Goal: Task Accomplishment & Management: Use online tool/utility

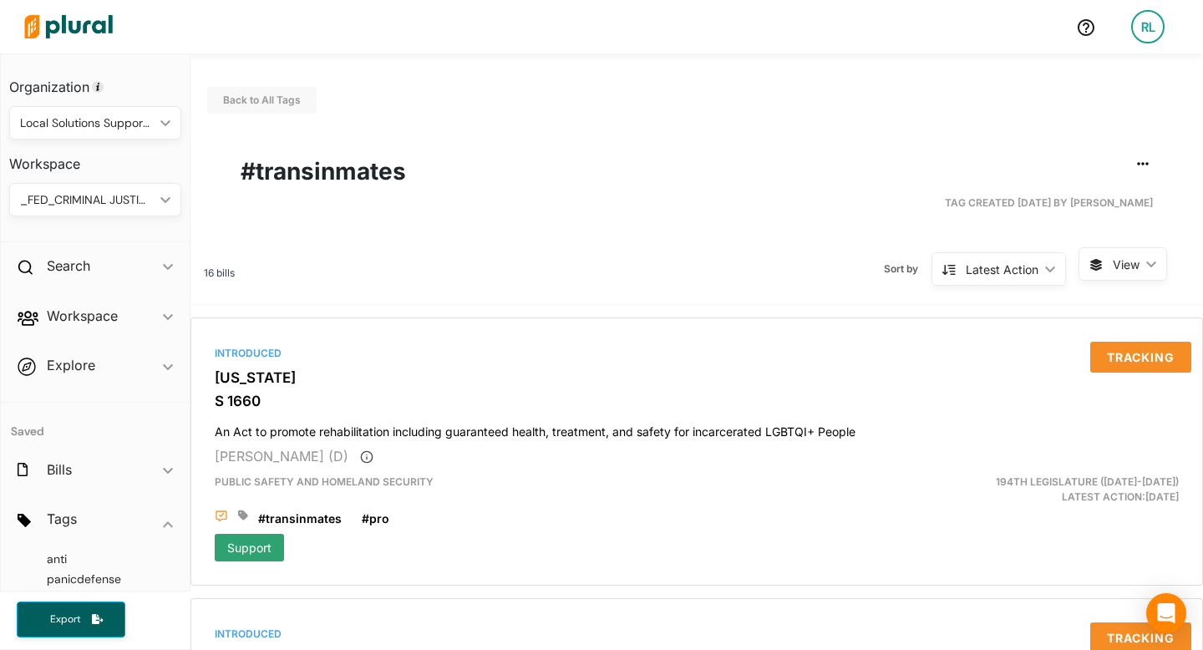
scroll to position [82, 0]
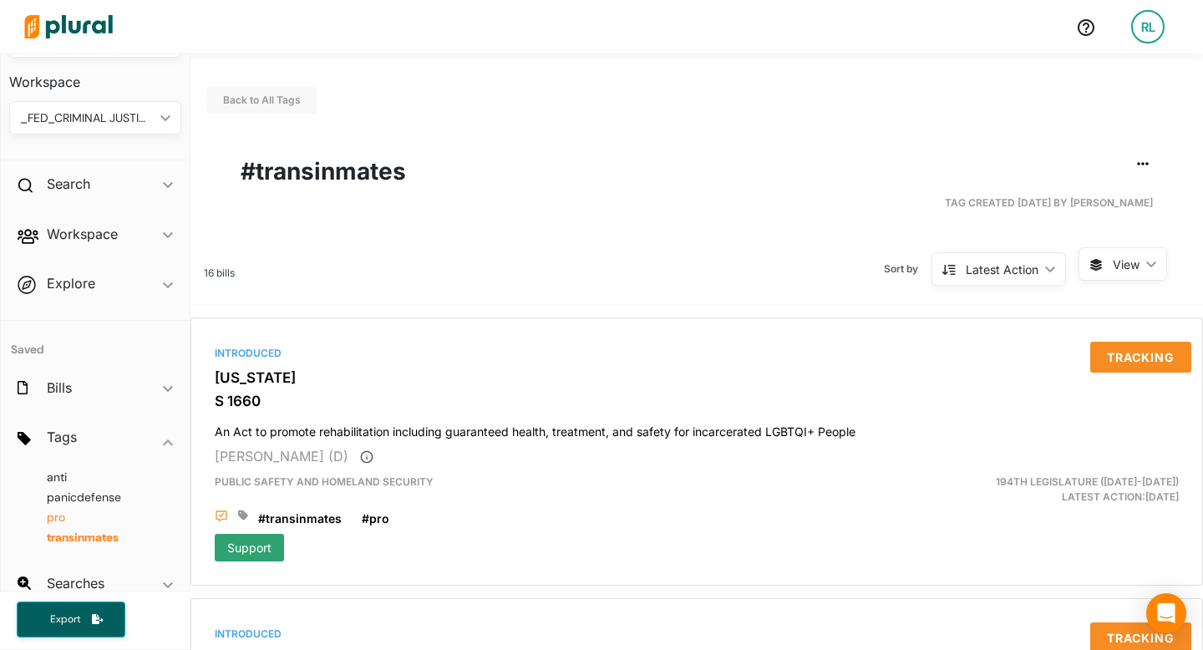
click at [61, 523] on span "pro" at bounding box center [56, 517] width 18 height 15
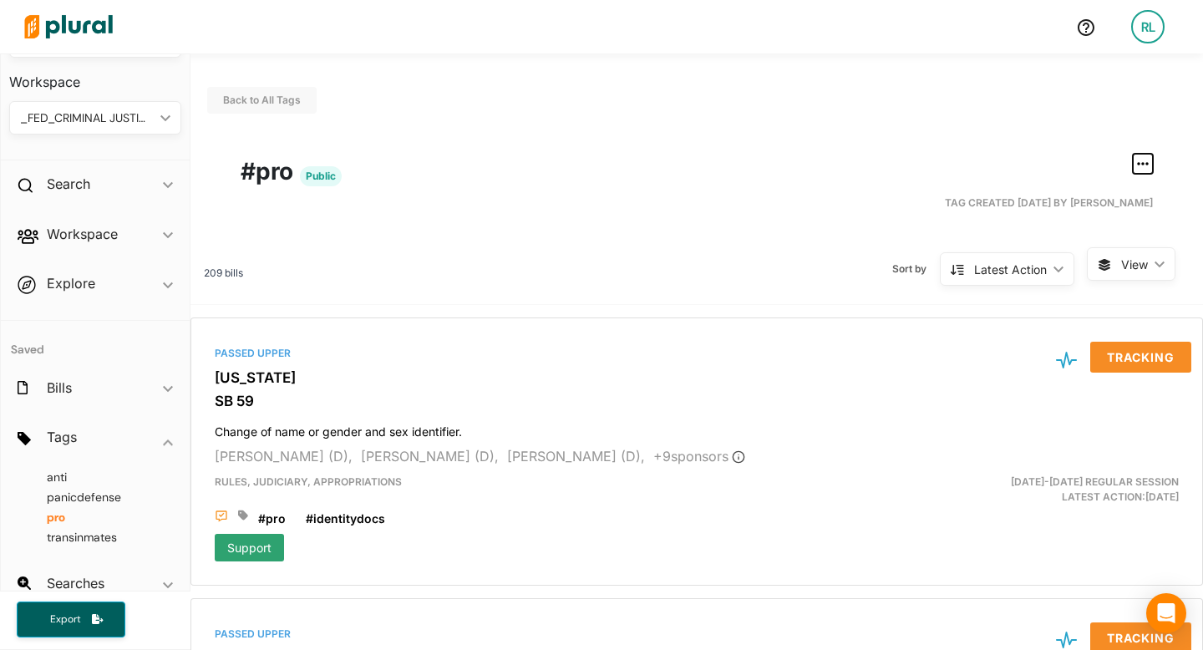
click at [1146, 165] on icon "button" at bounding box center [1143, 163] width 12 height 13
click at [1059, 317] on div "Export Tag" at bounding box center [1089, 312] width 99 height 14
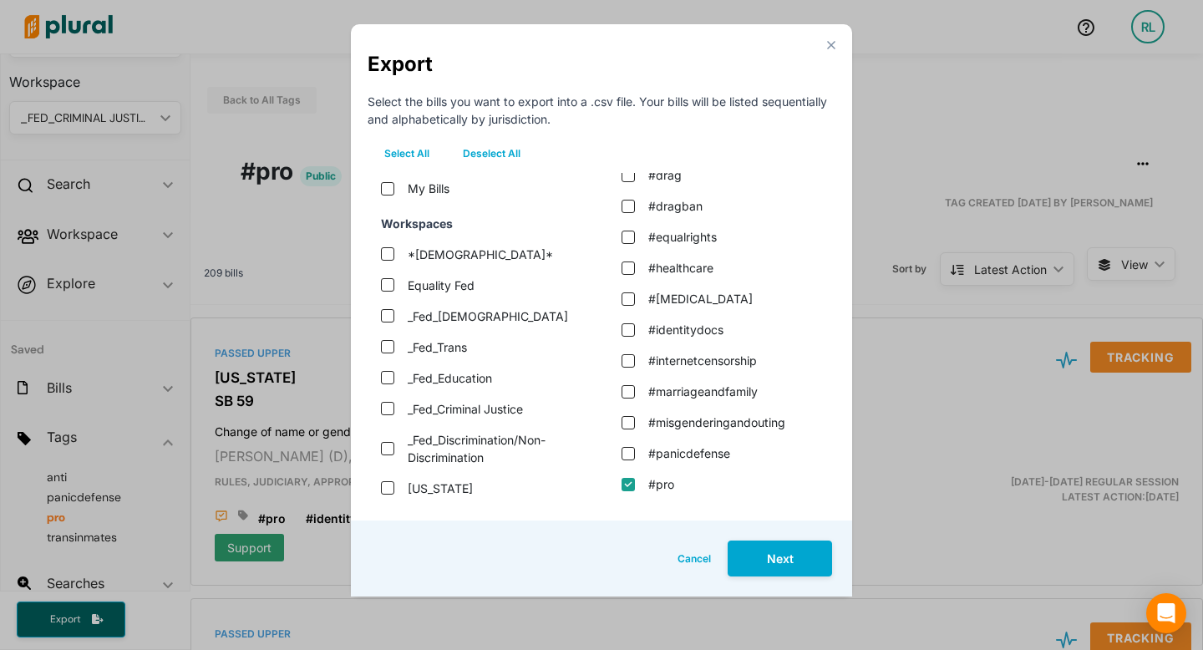
scroll to position [315, 0]
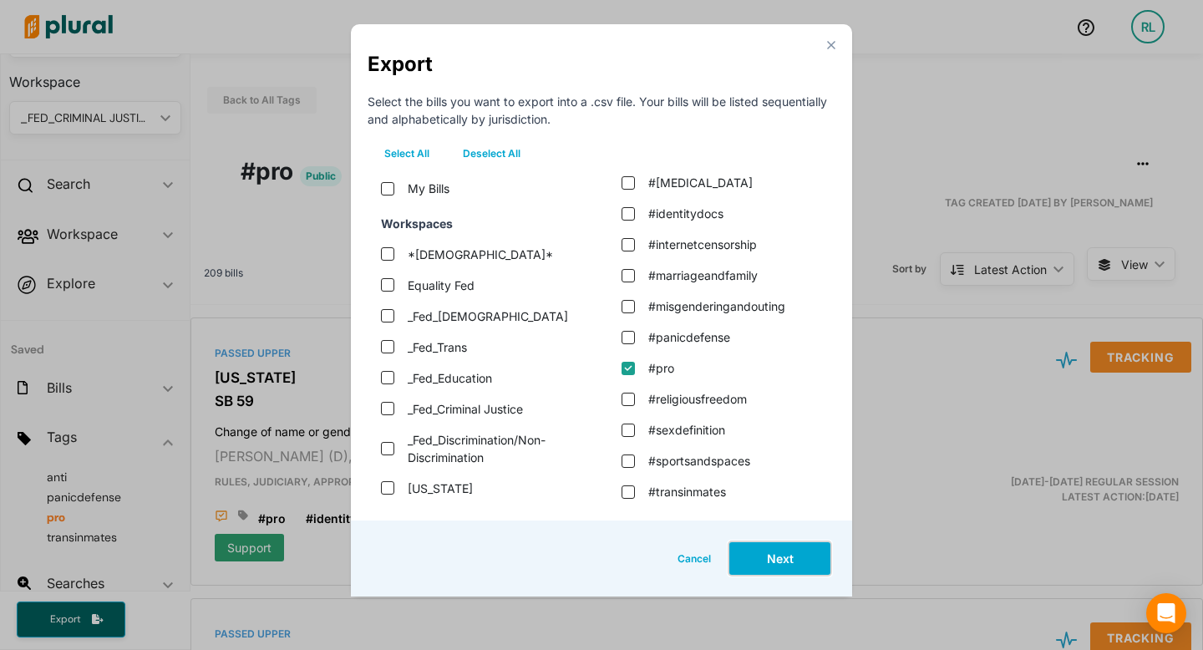
click at [753, 551] on button "Next" at bounding box center [780, 559] width 104 height 36
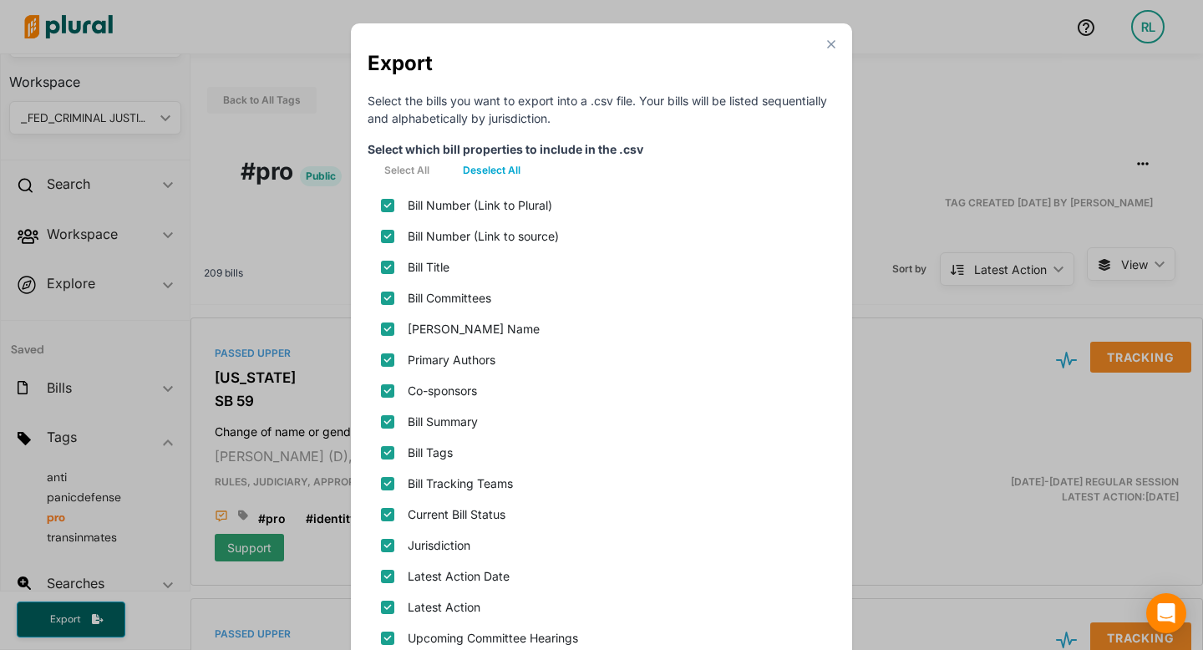
click at [485, 173] on button "Deselect All" at bounding box center [491, 170] width 91 height 25
checkbox plural\) "false"
checkbox source\) "false"
checkbox input "false"
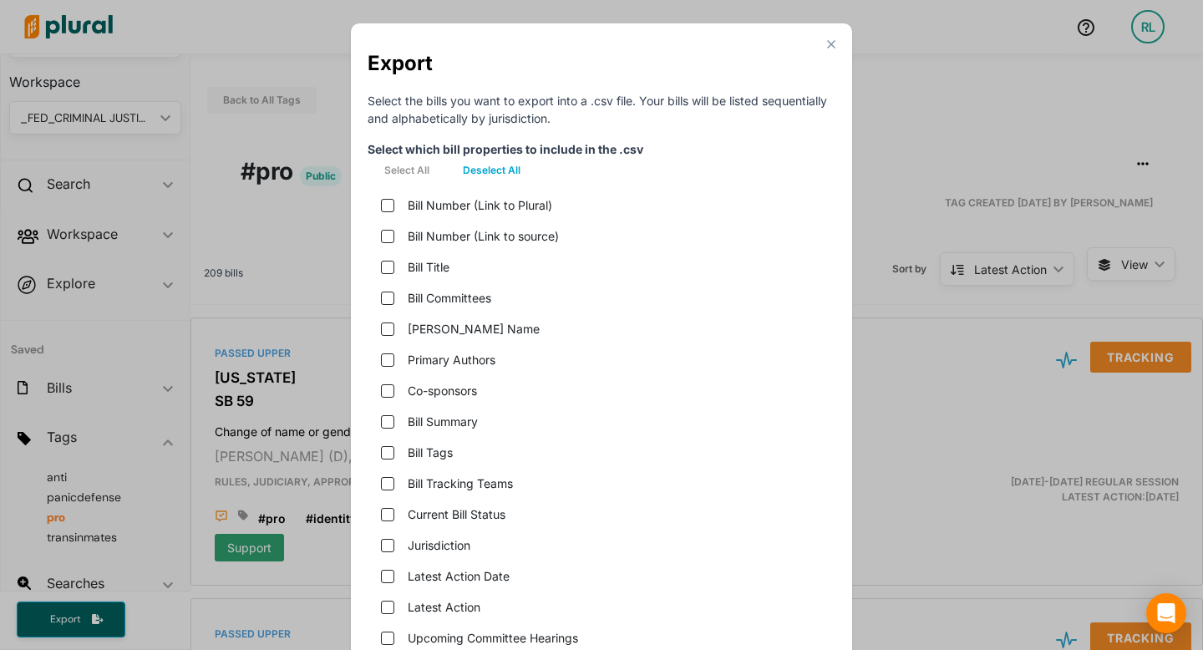
checkbox name "false"
checkbox input "false"
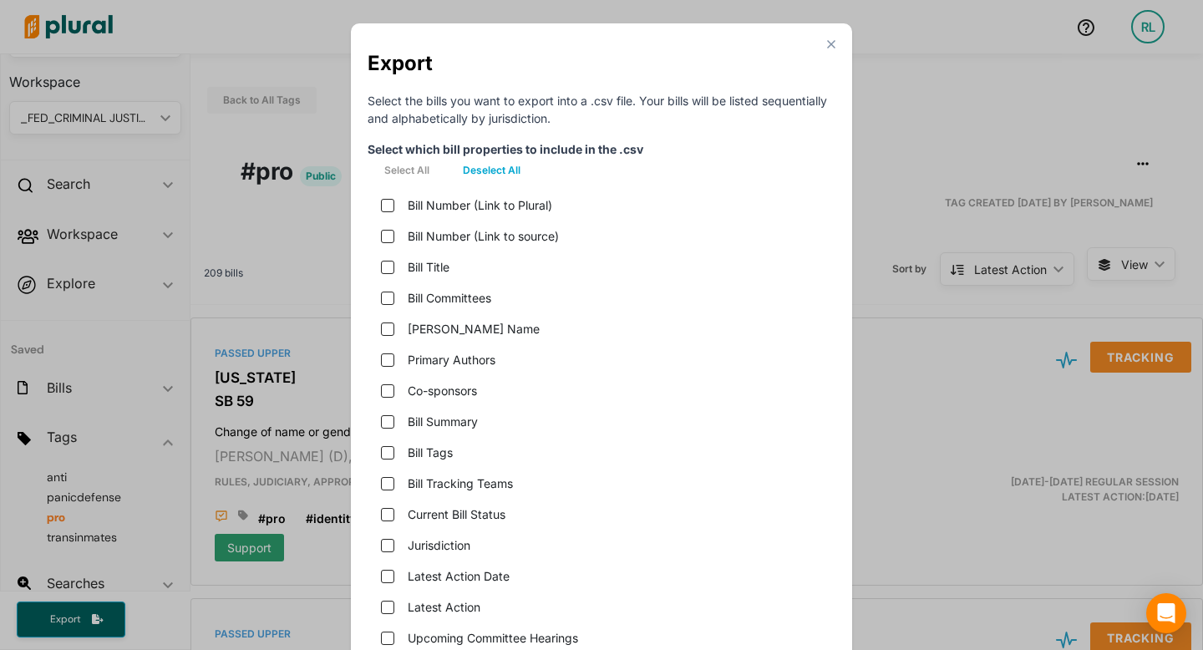
checkbox teams "false"
checkbox status "false"
checkbox input "false"
checkbox date "false"
checkbox input "false"
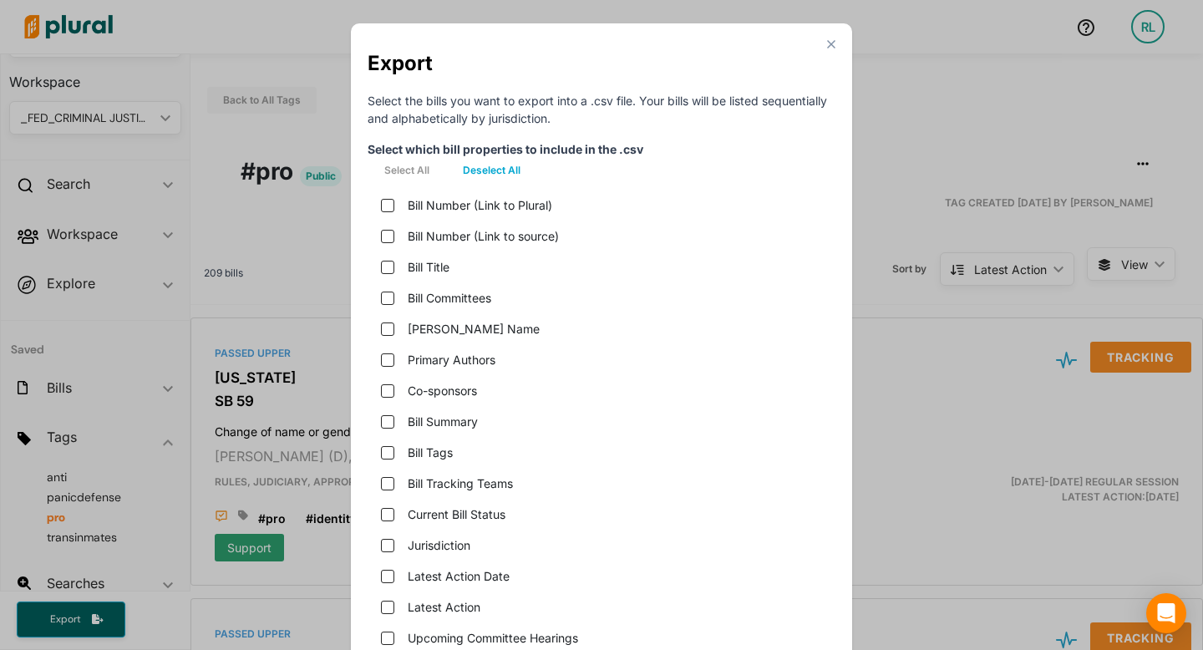
checkbox hearings "false"
checkbox version "false"
checkbox input "false"
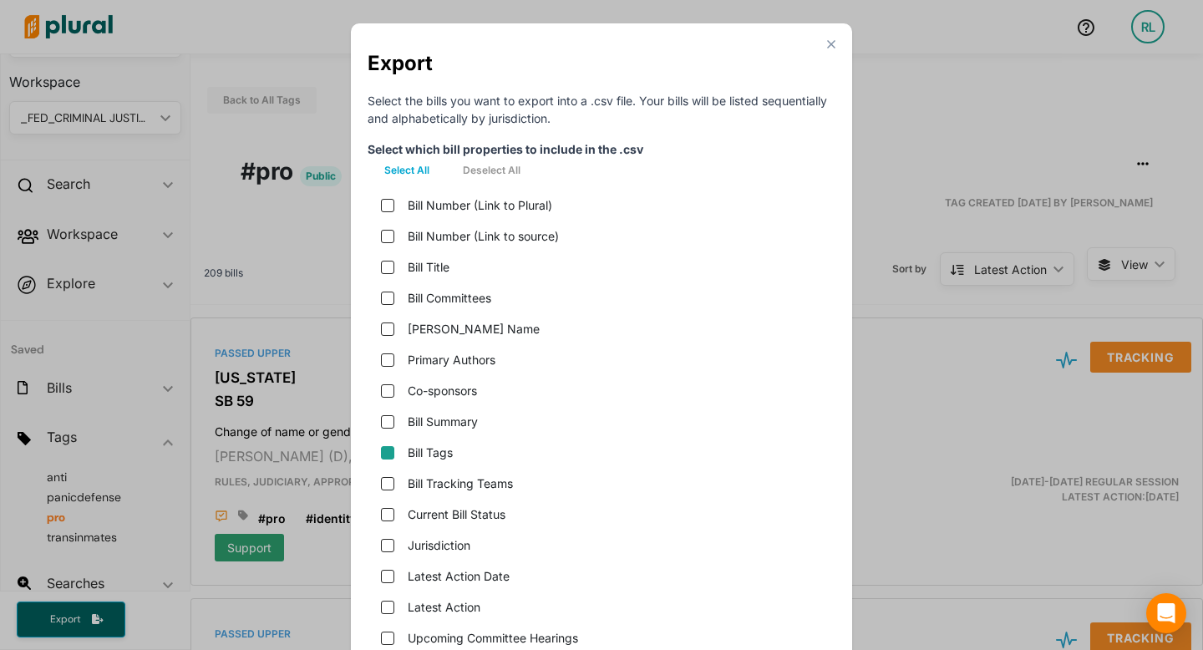
click at [386, 456] on input "Bill Tags" at bounding box center [387, 452] width 13 height 13
click at [391, 448] on input "Bill Tags" at bounding box center [387, 452] width 13 height 13
checkbox input "true"
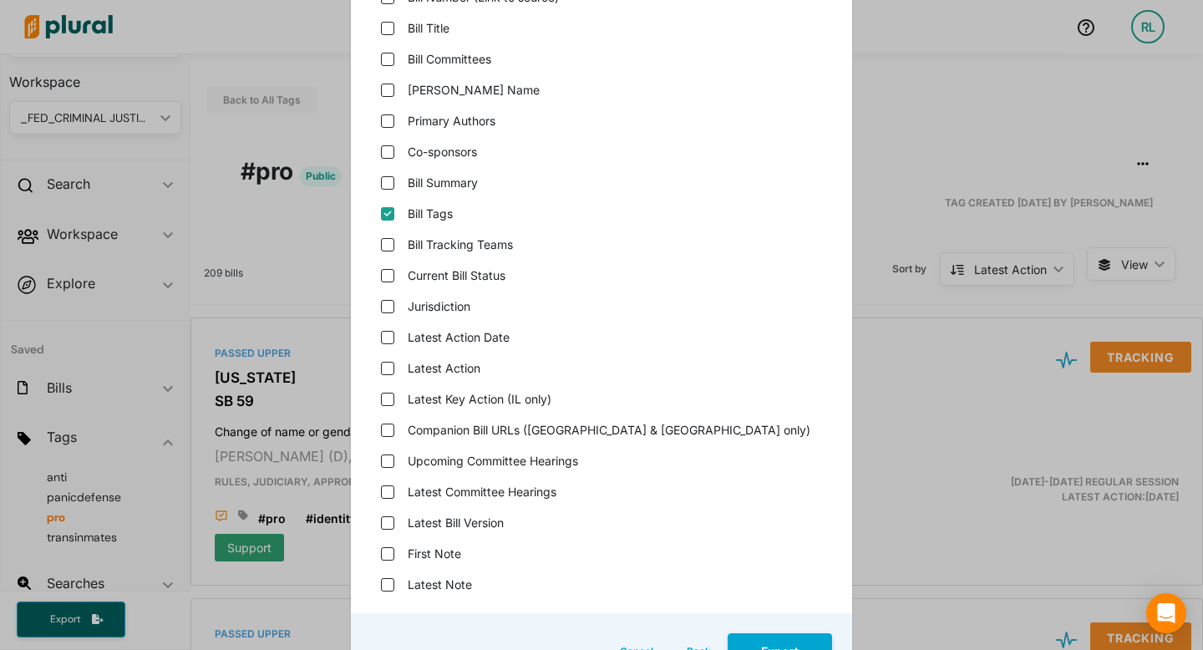
scroll to position [363, 0]
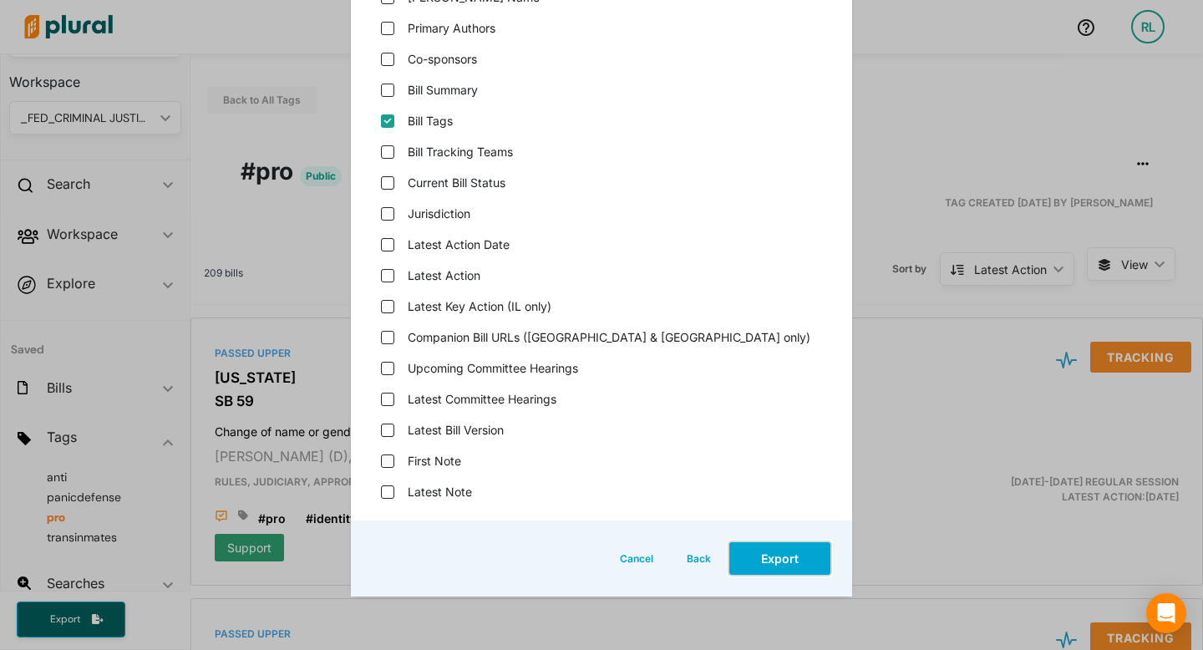
click at [769, 558] on button "Export" at bounding box center [780, 559] width 104 height 36
